Goal: Task Accomplishment & Management: Manage account settings

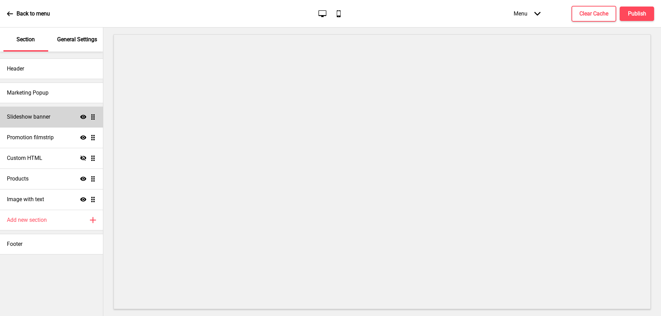
click at [42, 120] on h4 "Slideshow banner" at bounding box center [28, 117] width 43 height 8
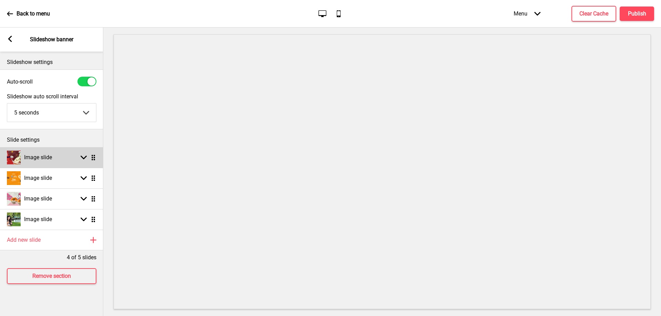
click at [50, 157] on h4 "Image slide" at bounding box center [38, 158] width 28 height 8
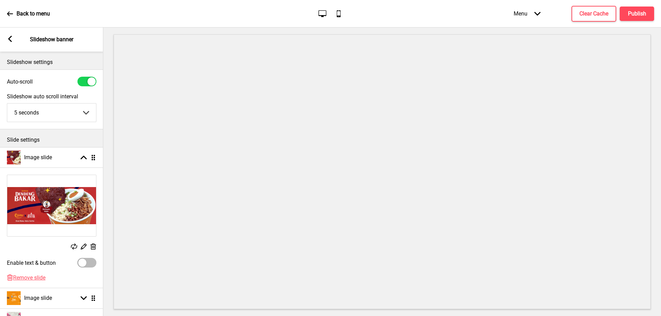
click at [83, 247] on rect at bounding box center [83, 246] width 7 height 7
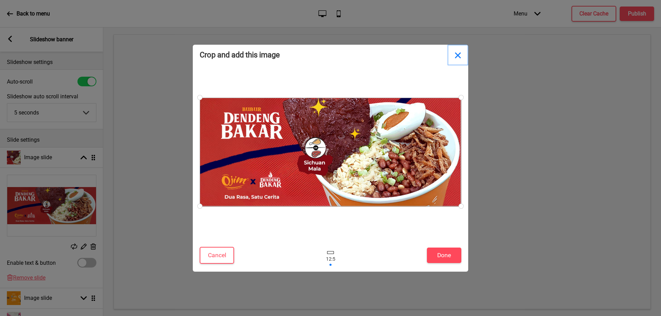
click at [459, 58] on button "Close" at bounding box center [457, 55] width 21 height 21
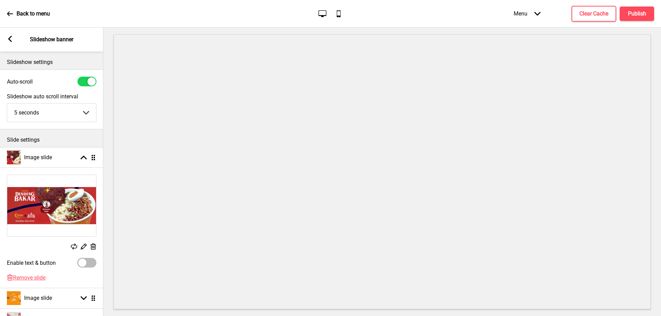
click at [85, 247] on rect at bounding box center [83, 246] width 7 height 7
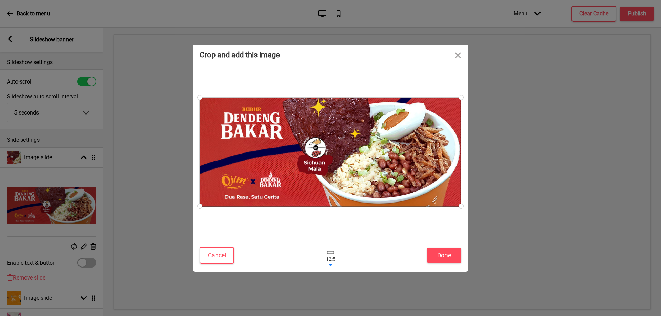
click at [431, 183] on div at bounding box center [330, 152] width 261 height 109
drag, startPoint x: 453, startPoint y: 202, endPoint x: 466, endPoint y: 212, distance: 16.4
click at [466, 212] on div at bounding box center [461, 207] width 12 height 12
click at [226, 257] on button "Cancel" at bounding box center [217, 255] width 34 height 17
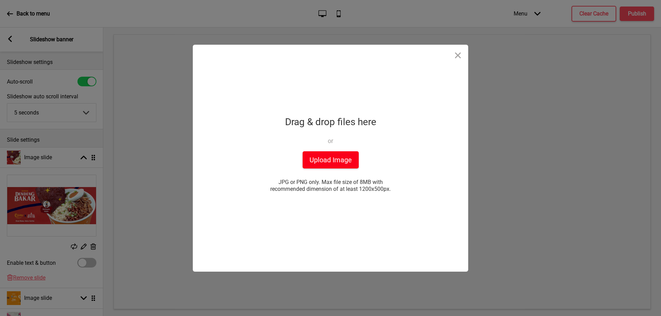
click at [334, 166] on button "Upload Image" at bounding box center [330, 159] width 56 height 17
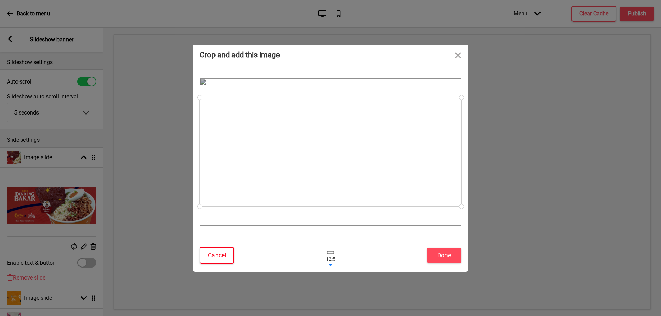
click at [224, 255] on button "Cancel" at bounding box center [217, 255] width 34 height 17
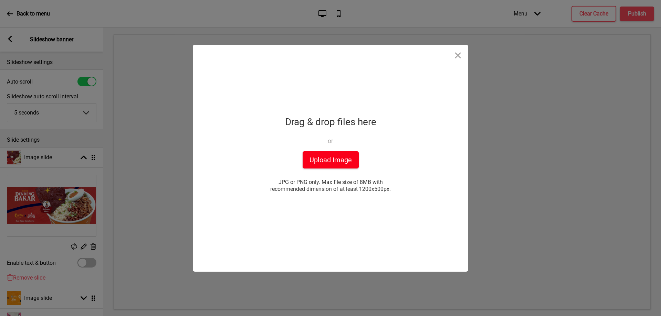
click at [315, 162] on button "Upload Image" at bounding box center [330, 159] width 56 height 17
click at [460, 55] on button "Close" at bounding box center [457, 55] width 21 height 21
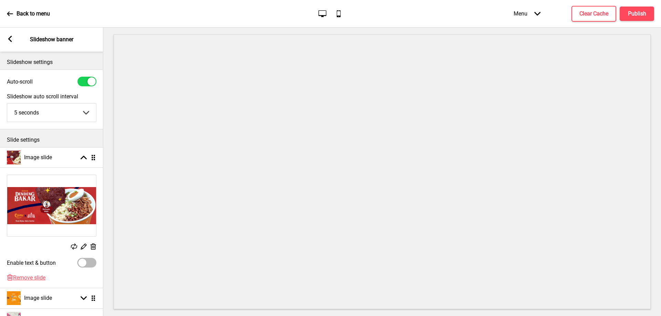
click at [93, 246] on rect at bounding box center [92, 246] width 7 height 7
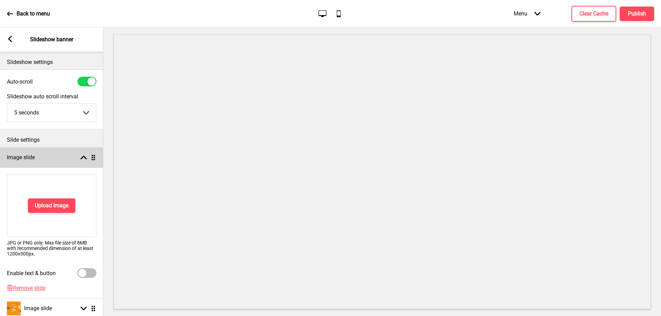
click at [84, 159] on rect at bounding box center [84, 158] width 6 height 6
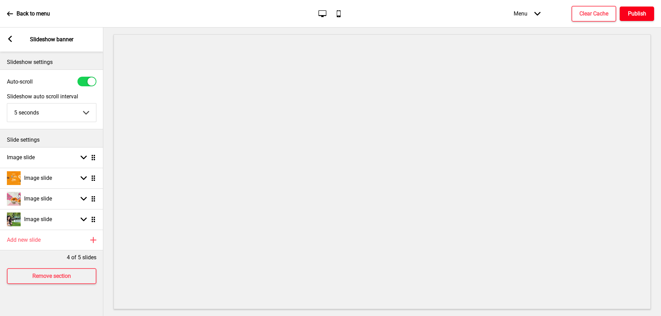
click at [626, 15] on button "Publish" at bounding box center [636, 14] width 34 height 14
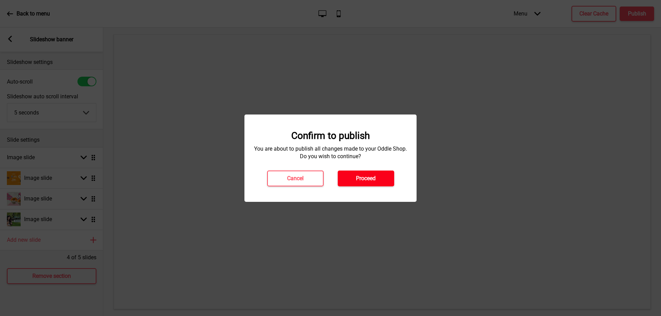
click at [362, 178] on h4 "Proceed" at bounding box center [366, 179] width 20 height 8
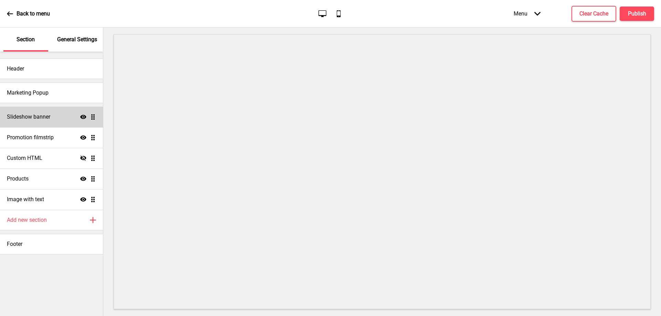
click at [38, 122] on div "Slideshow banner Show Drag" at bounding box center [51, 117] width 103 height 21
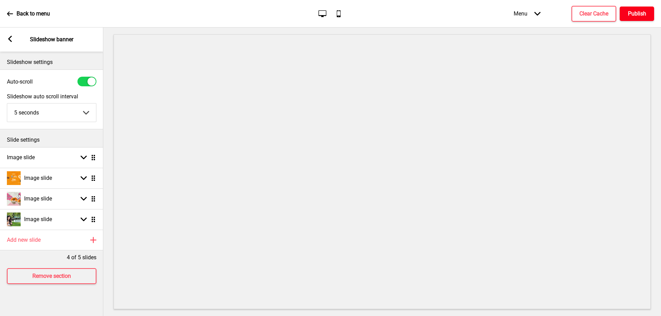
click at [641, 11] on h4 "Publish" at bounding box center [637, 14] width 18 height 8
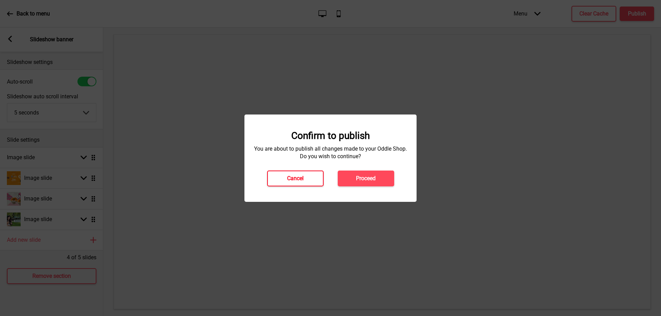
click at [299, 176] on h4 "Cancel" at bounding box center [295, 179] width 17 height 8
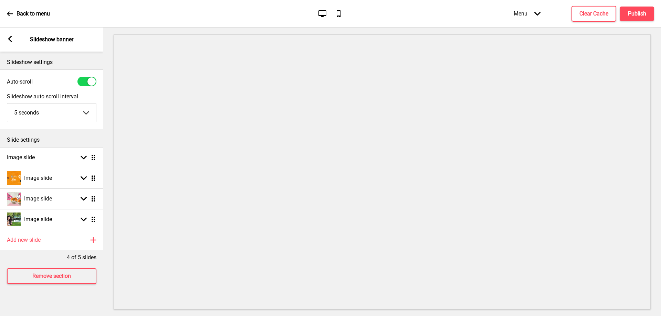
click at [30, 15] on p "Back to menu" at bounding box center [33, 14] width 33 height 8
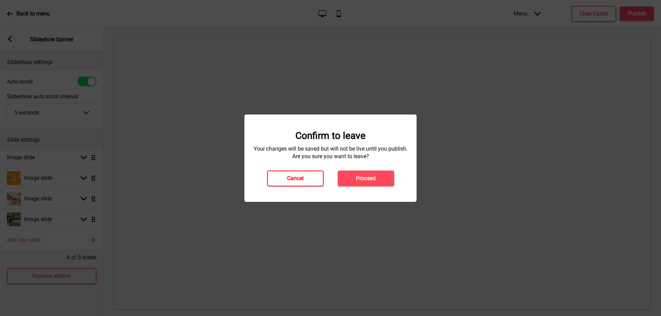
click at [294, 179] on h4 "Cancel" at bounding box center [295, 179] width 17 height 8
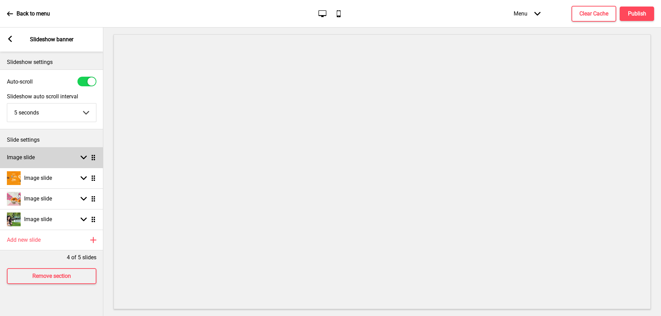
click at [83, 157] on rect at bounding box center [84, 158] width 6 height 6
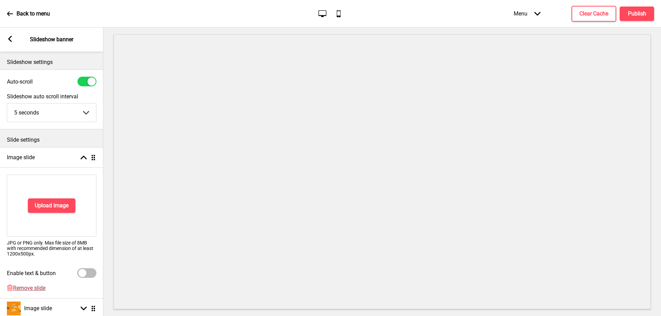
click at [39, 287] on span "Remove slide" at bounding box center [29, 288] width 32 height 7
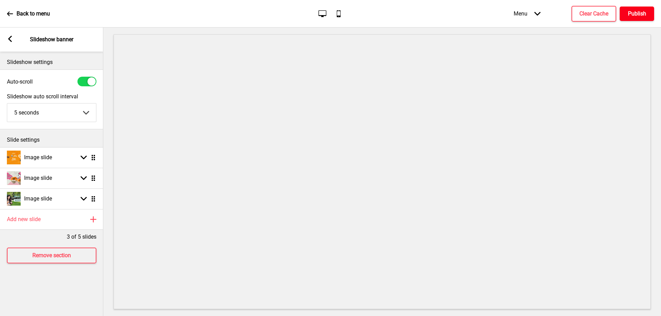
click at [635, 19] on button "Publish" at bounding box center [636, 14] width 34 height 14
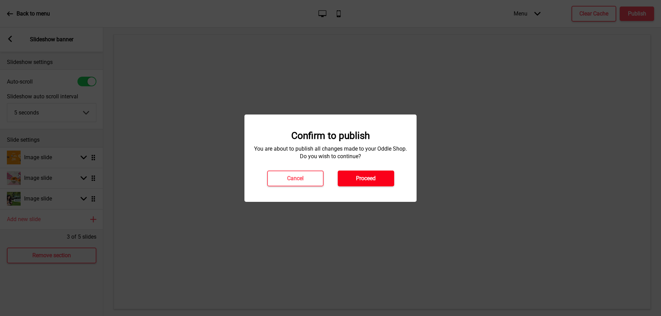
click at [381, 176] on button "Proceed" at bounding box center [366, 179] width 56 height 16
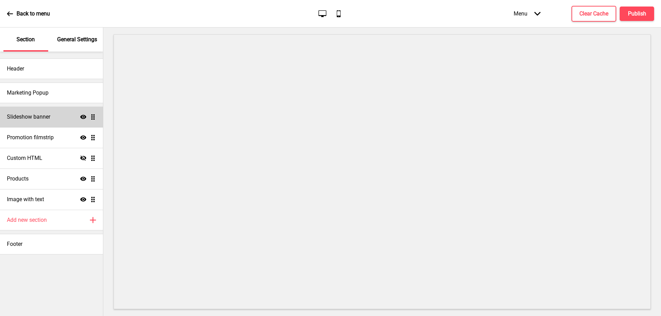
click at [65, 118] on div "Slideshow banner Show Drag" at bounding box center [51, 117] width 103 height 21
